Goal: Task Accomplishment & Management: Use online tool/utility

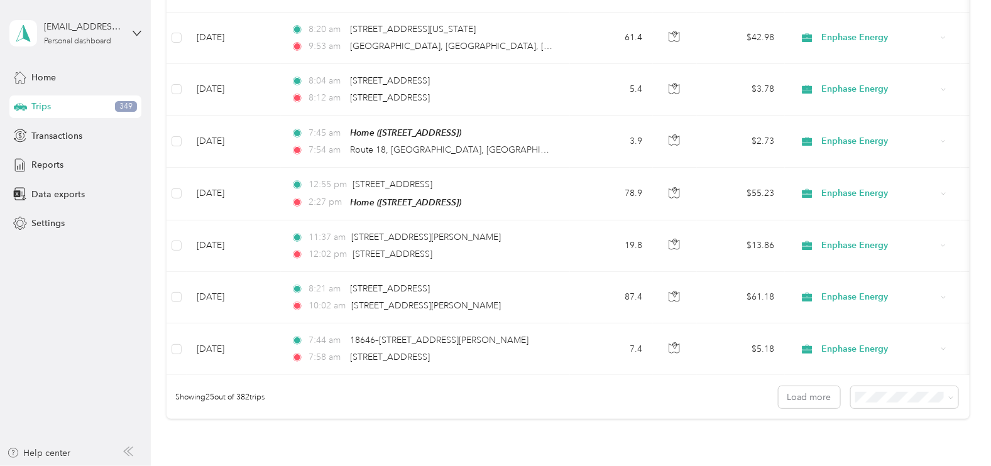
scroll to position [1134, 0]
click at [949, 393] on span at bounding box center [904, 397] width 107 height 22
click at [886, 375] on span "100 per load" at bounding box center [880, 376] width 52 height 11
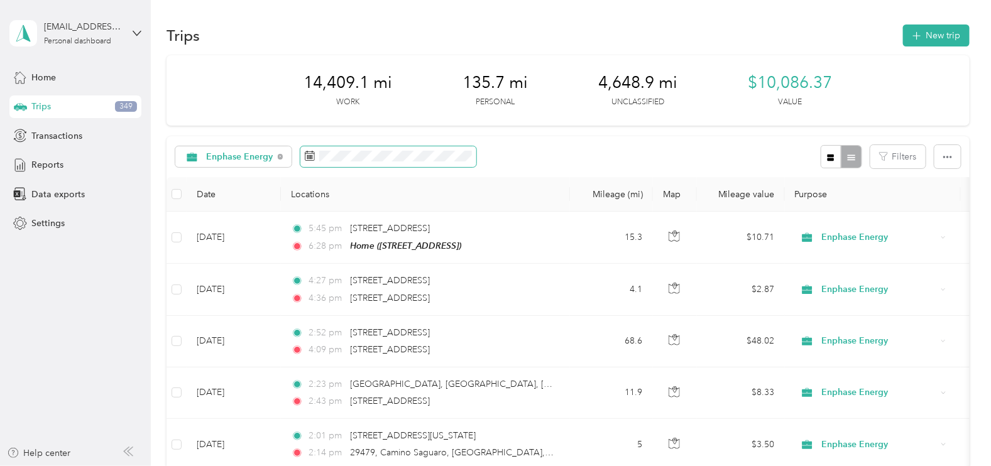
click at [368, 163] on span at bounding box center [388, 156] width 176 height 21
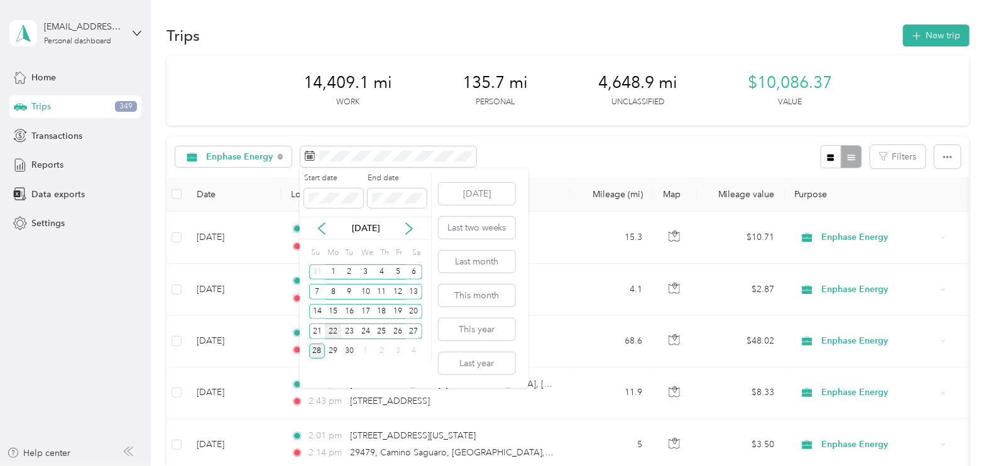
click at [337, 333] on div "22" at bounding box center [333, 332] width 16 height 16
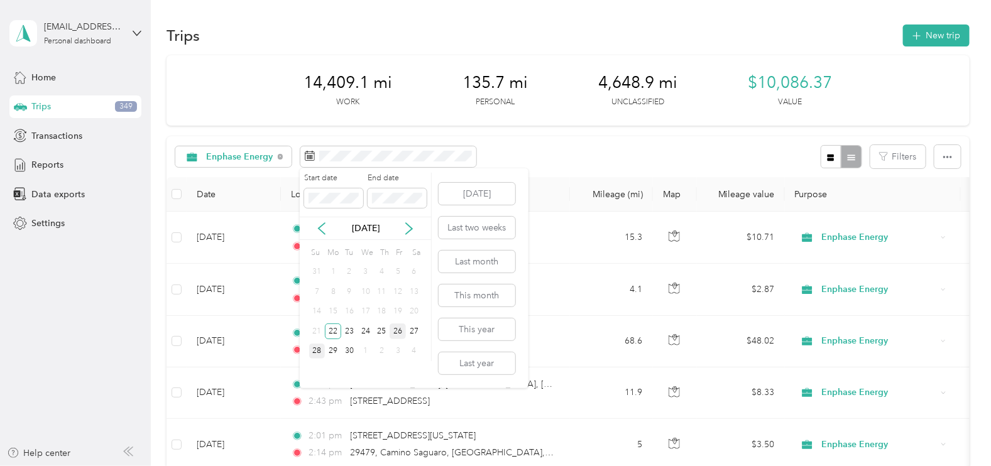
click at [399, 332] on div "26" at bounding box center [398, 332] width 16 height 16
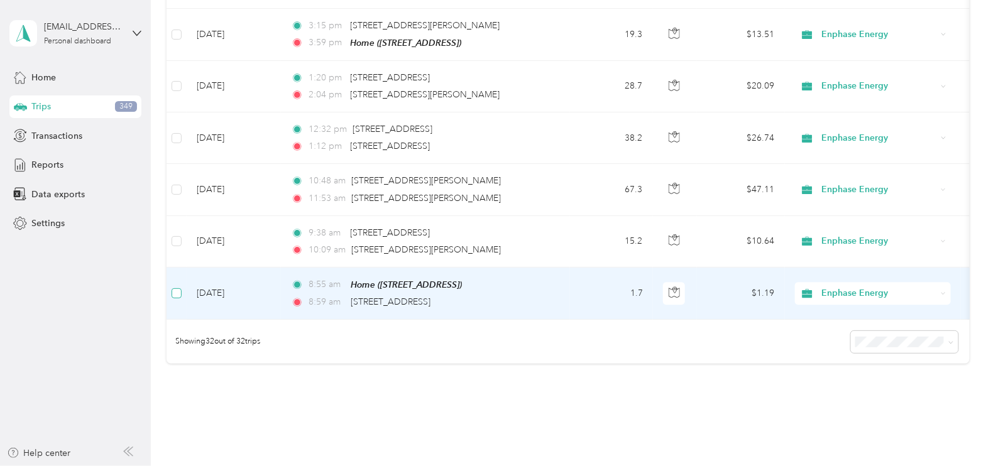
scroll to position [1551, 0]
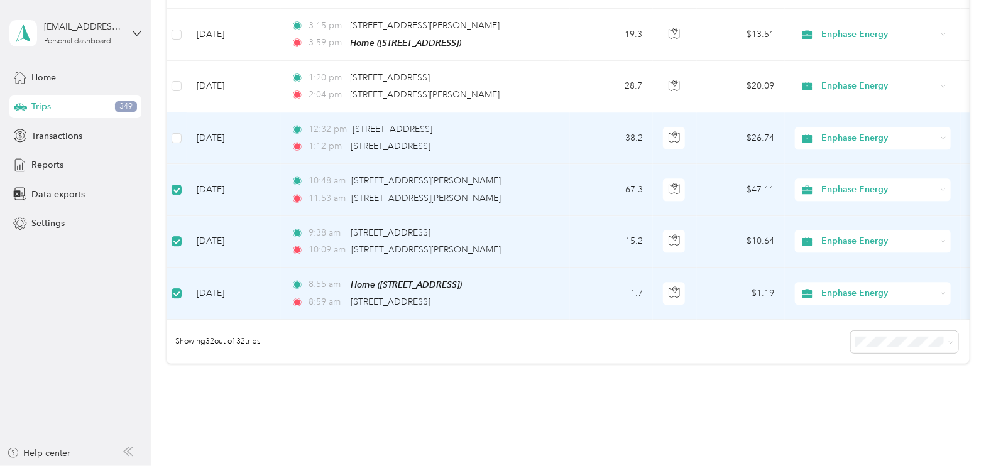
click at [176, 138] on td at bounding box center [176, 138] width 20 height 52
click at [181, 136] on td at bounding box center [176, 138] width 20 height 52
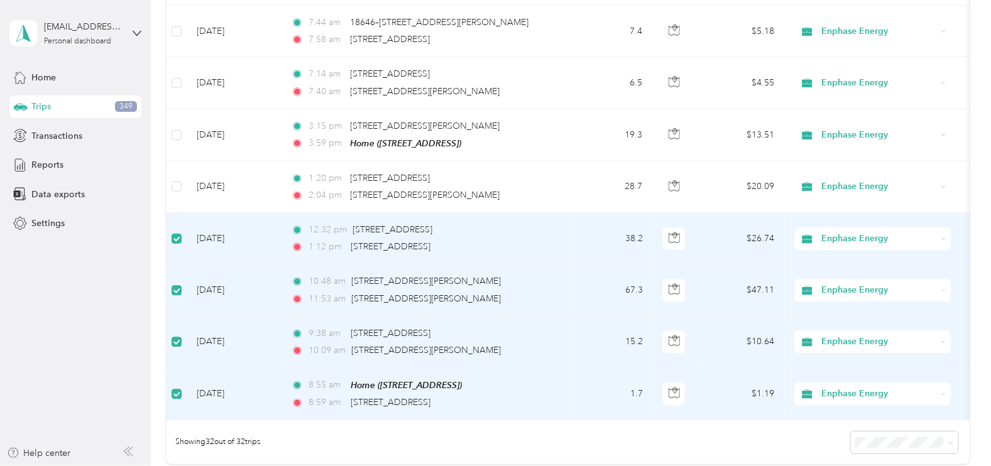
scroll to position [1442, 0]
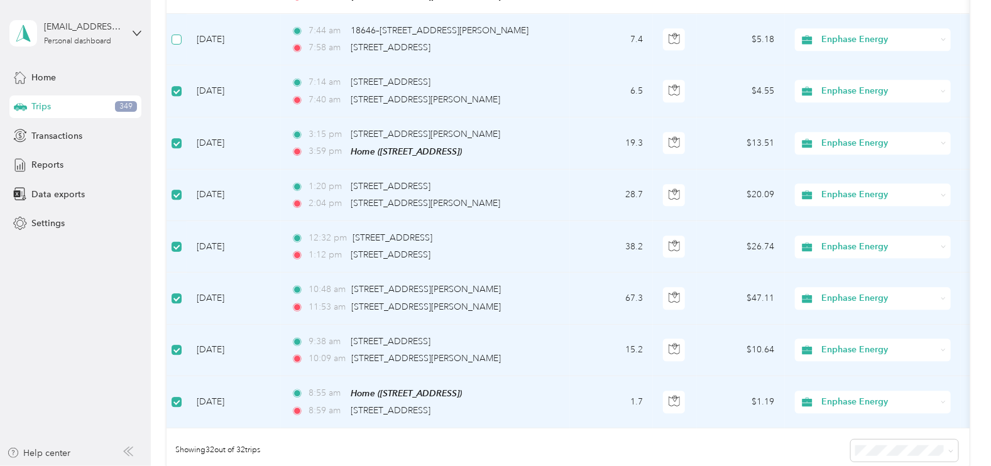
click at [179, 36] on label at bounding box center [177, 40] width 10 height 14
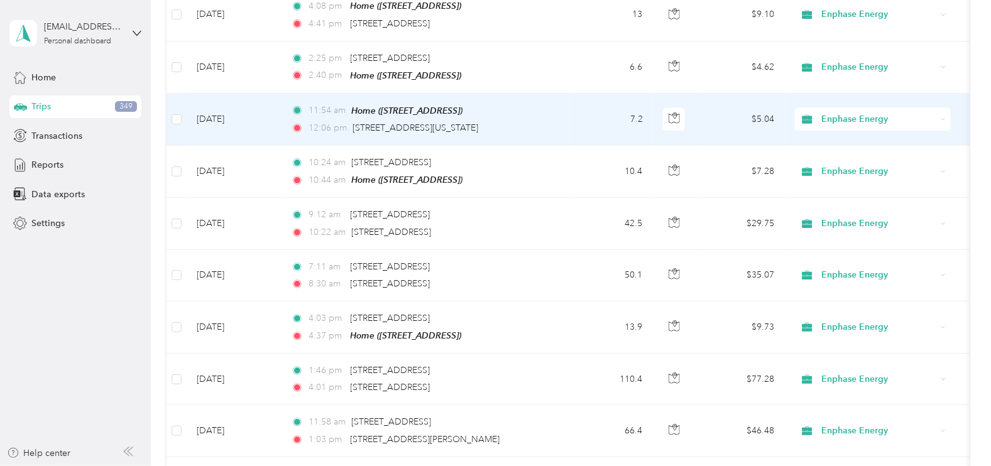
scroll to position [688, 0]
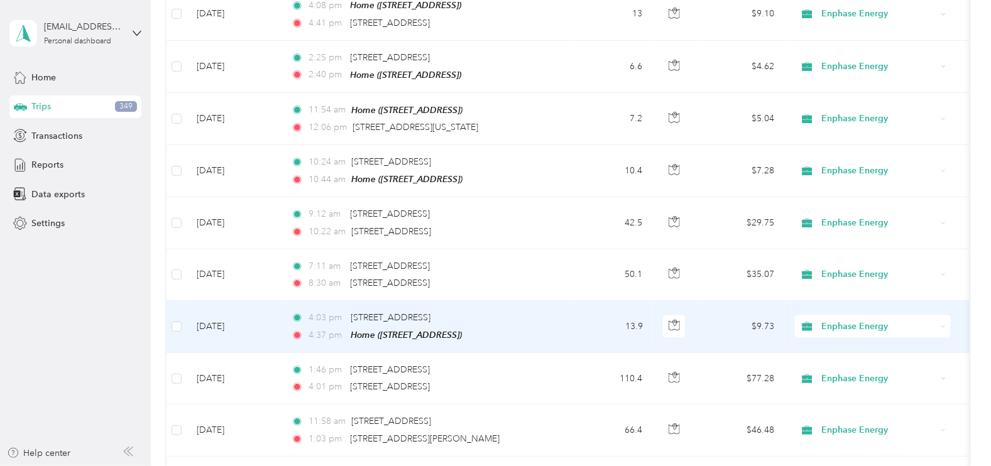
click at [182, 324] on td at bounding box center [176, 327] width 20 height 52
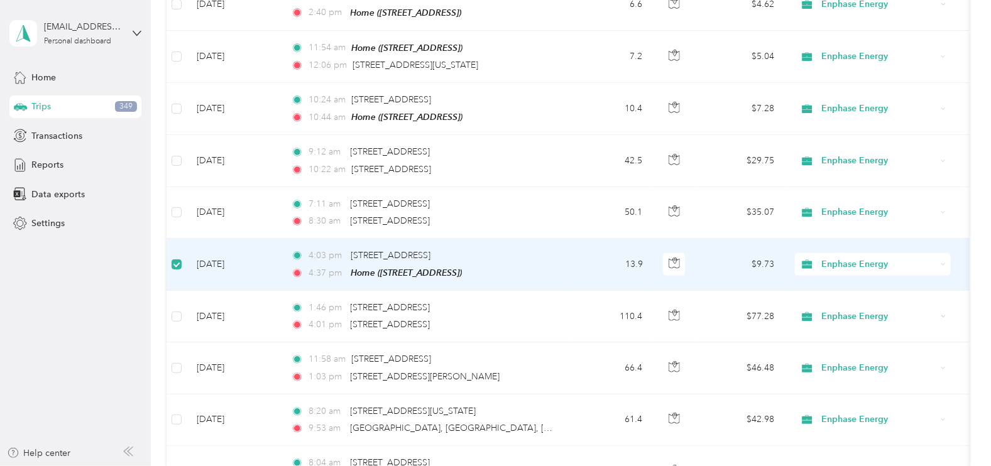
scroll to position [805, 0]
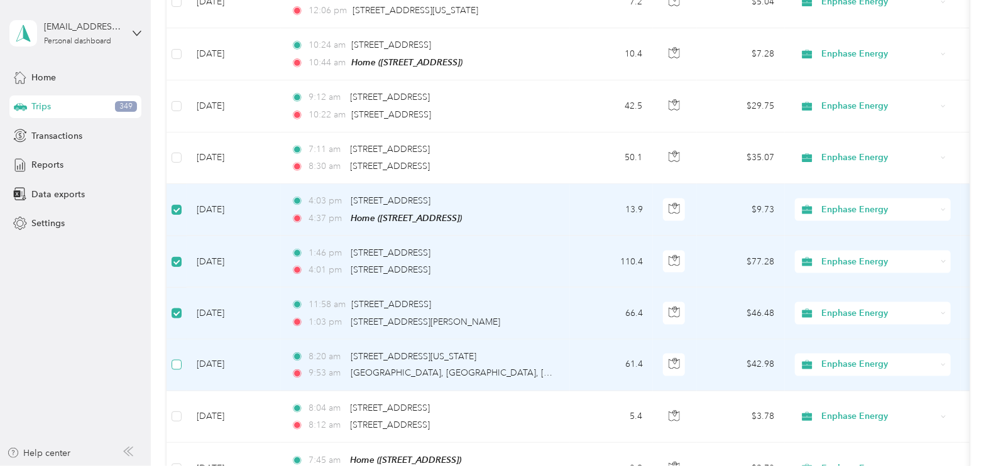
click at [179, 364] on label at bounding box center [177, 365] width 10 height 14
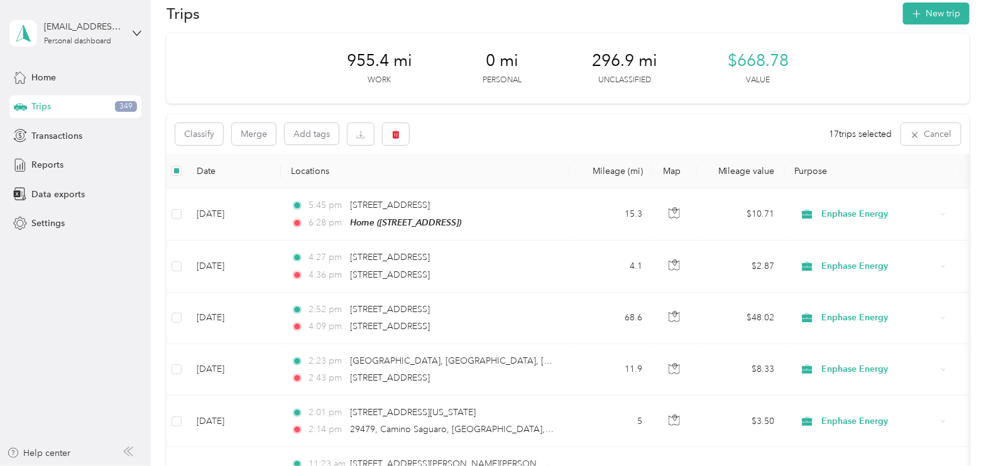
scroll to position [0, 0]
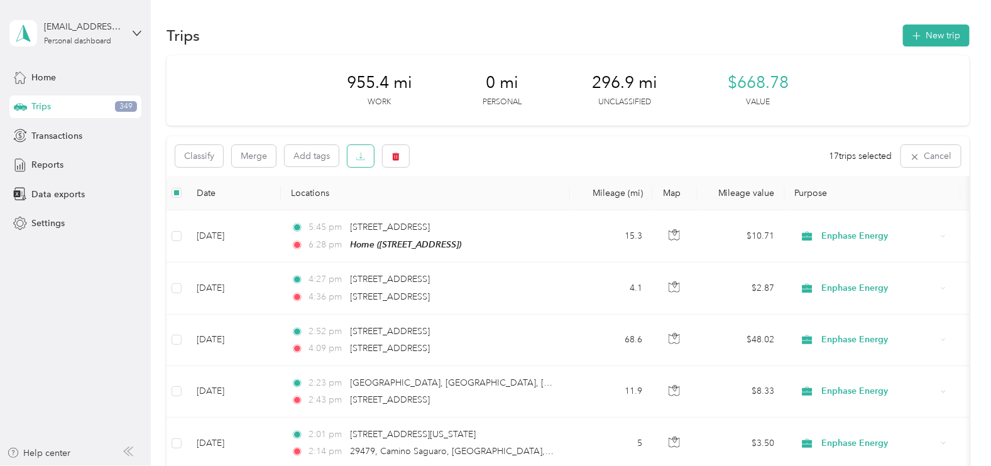
click at [357, 157] on icon "button" at bounding box center [360, 156] width 9 height 9
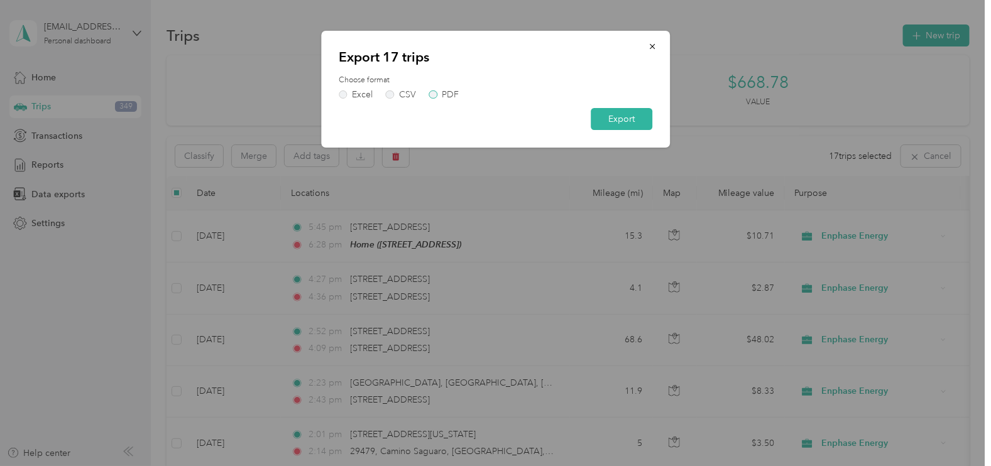
click at [437, 97] on label "PDF" at bounding box center [444, 94] width 30 height 9
click at [609, 121] on button "Export" at bounding box center [622, 119] width 62 height 22
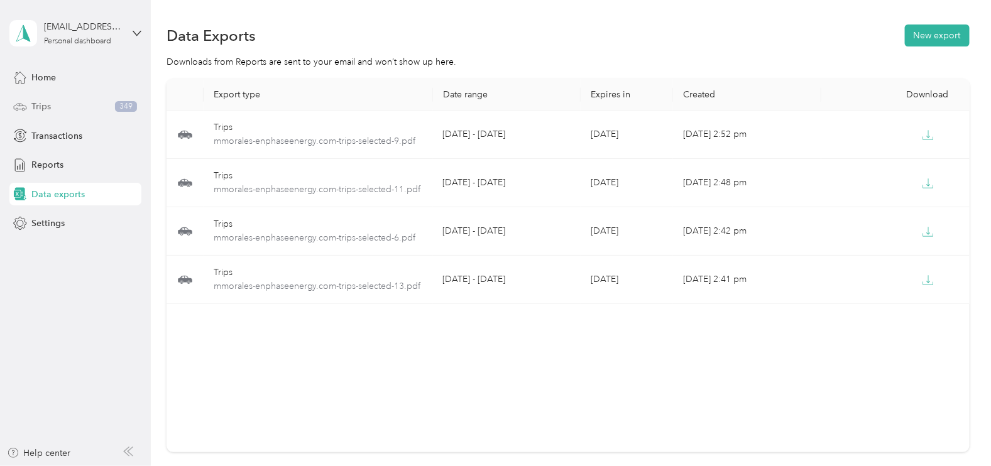
click at [47, 112] on span "Trips" at bounding box center [40, 106] width 19 height 13
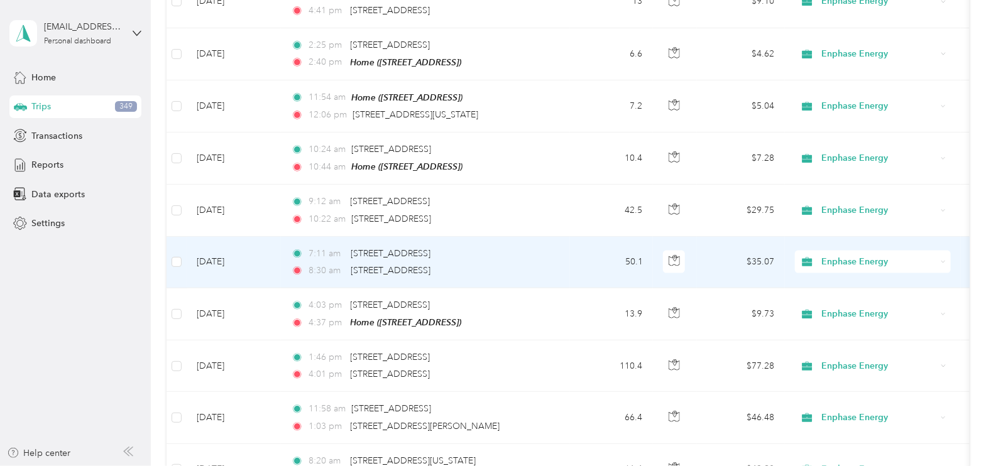
scroll to position [690, 0]
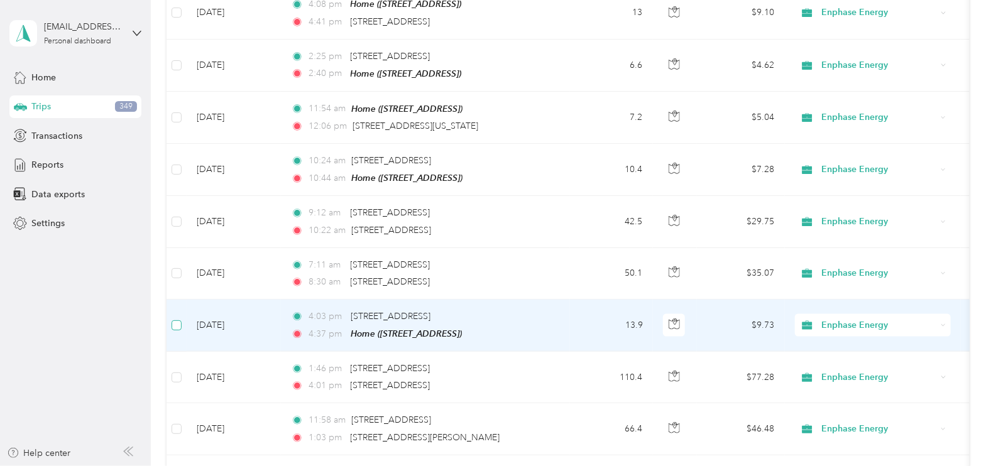
click at [179, 325] on label at bounding box center [177, 326] width 10 height 14
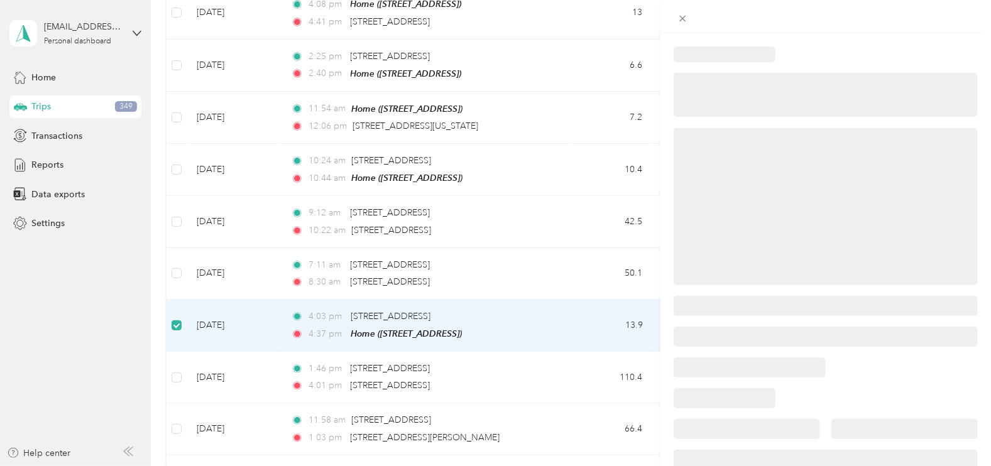
click at [181, 271] on div at bounding box center [495, 233] width 991 height 466
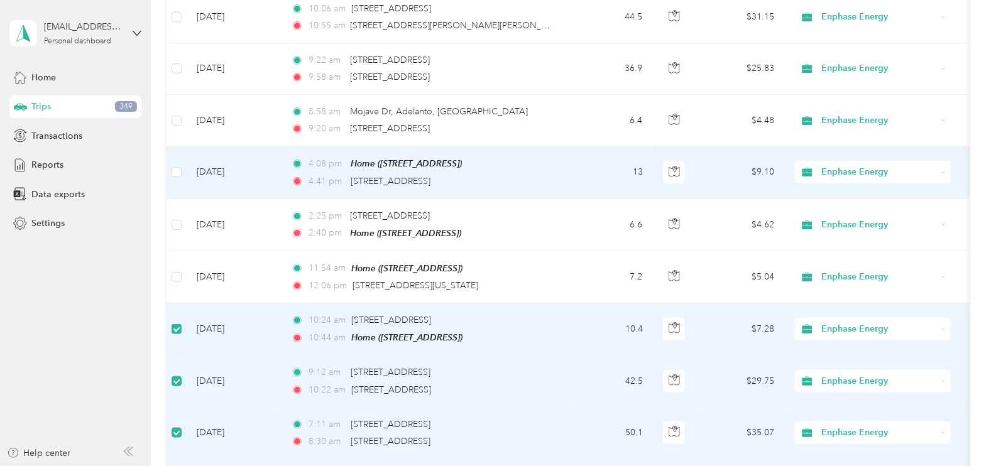
scroll to position [529, 0]
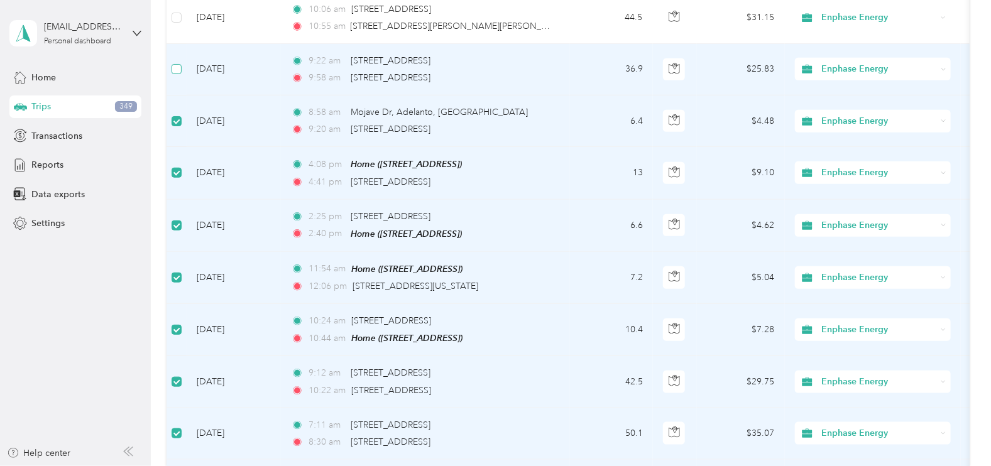
click at [179, 62] on label at bounding box center [177, 69] width 10 height 14
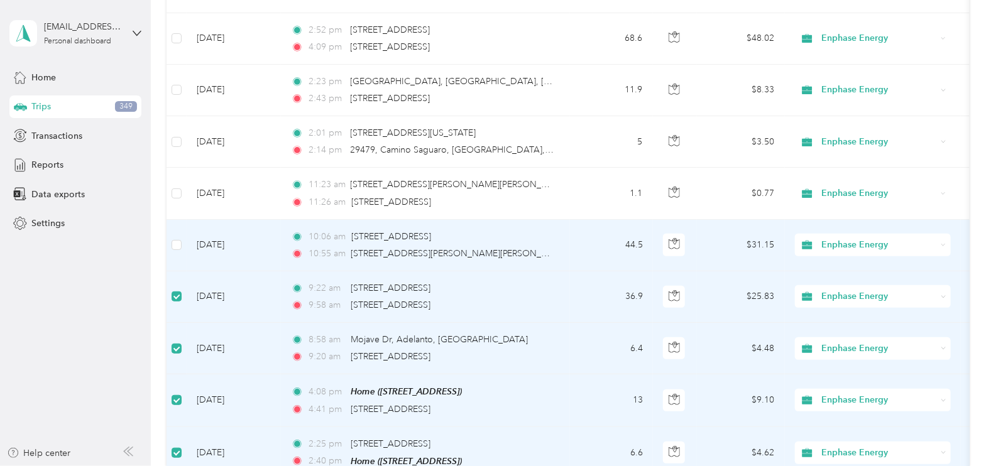
scroll to position [295, 0]
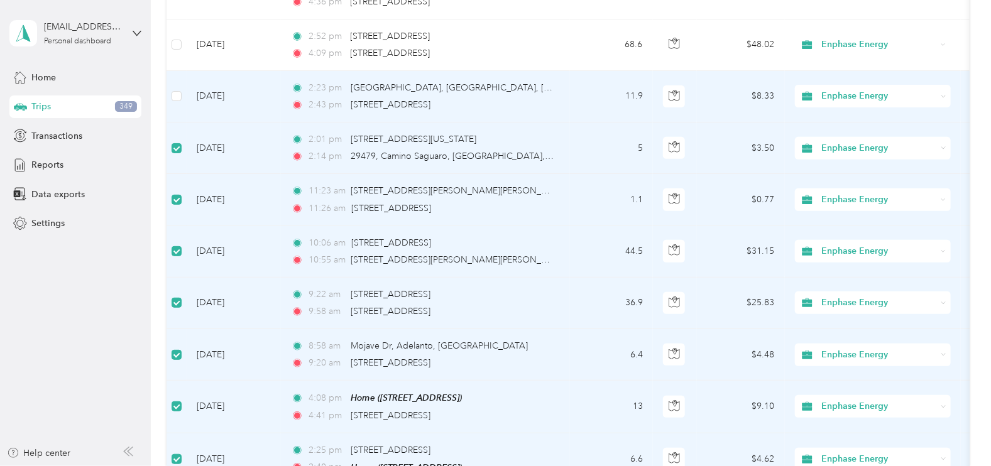
click at [176, 101] on td at bounding box center [176, 97] width 20 height 52
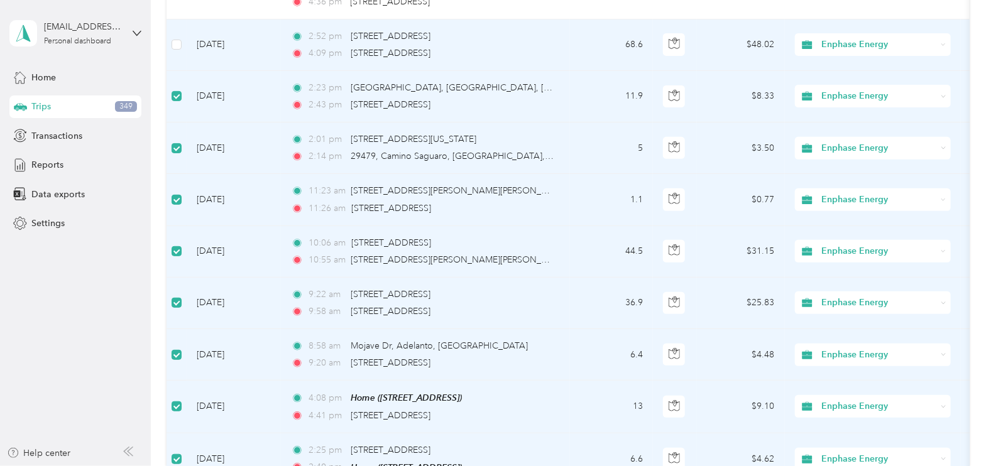
click at [176, 53] on td at bounding box center [176, 45] width 20 height 52
click at [178, 48] on label at bounding box center [177, 45] width 10 height 14
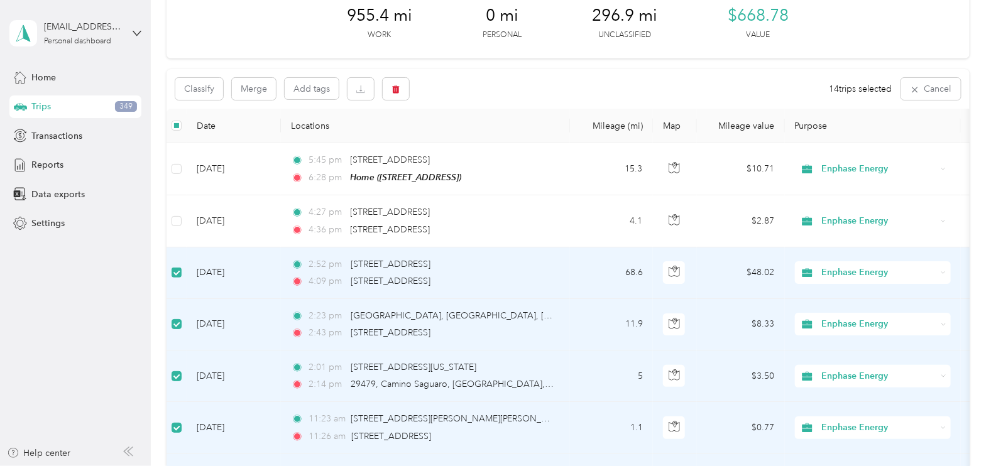
scroll to position [66, 0]
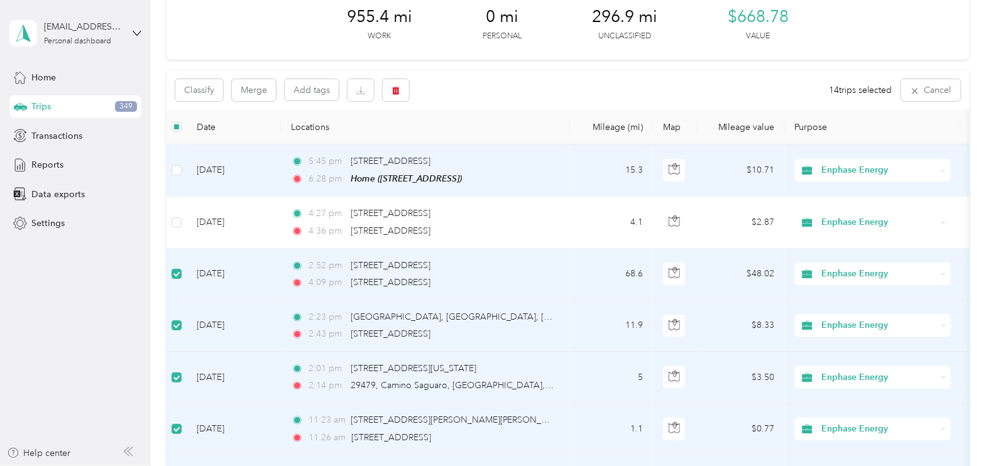
click at [179, 177] on td at bounding box center [176, 170] width 20 height 52
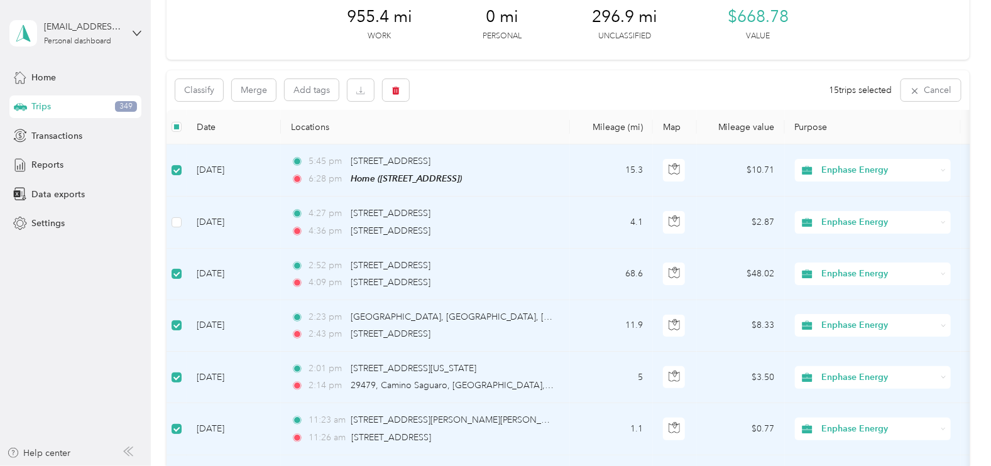
click at [176, 228] on td at bounding box center [176, 223] width 20 height 52
click at [362, 99] on button "button" at bounding box center [360, 90] width 26 height 22
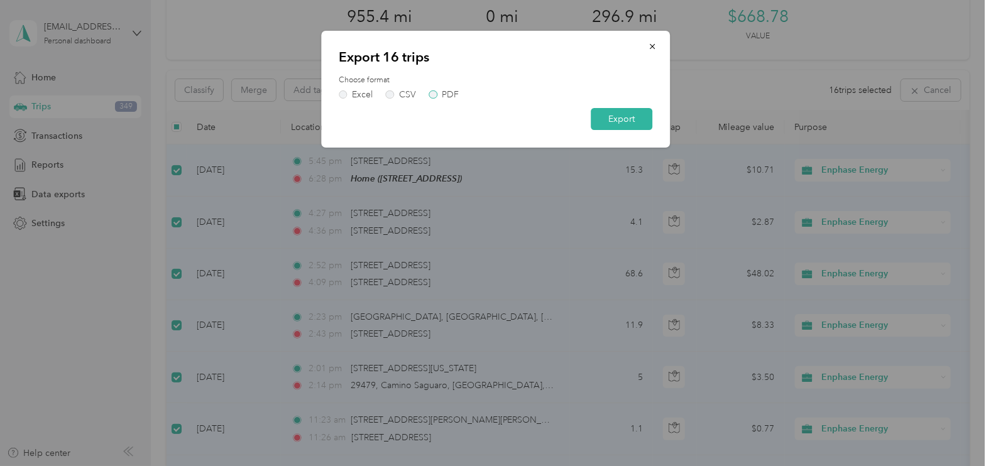
click at [439, 92] on label "PDF" at bounding box center [444, 94] width 30 height 9
click at [622, 116] on button "Export" at bounding box center [622, 119] width 62 height 22
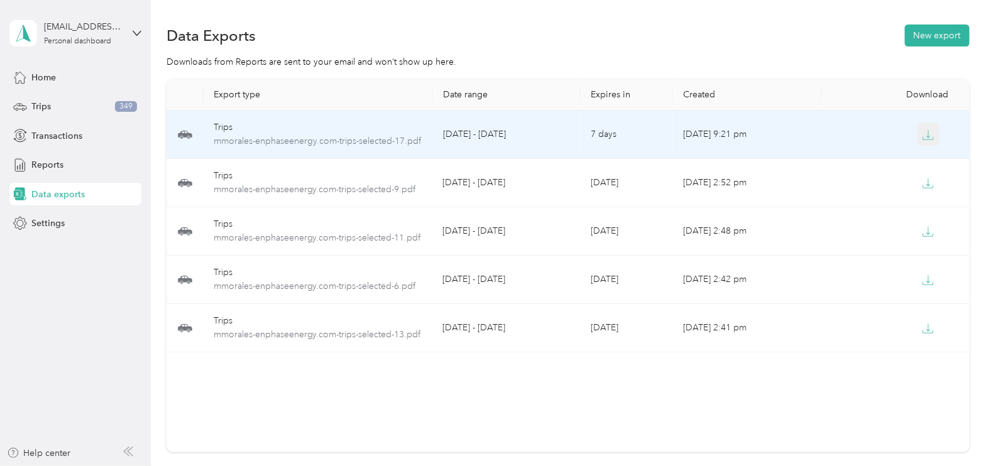
click at [922, 135] on icon "button" at bounding box center [927, 134] width 11 height 11
